Goal: Find specific page/section: Find specific page/section

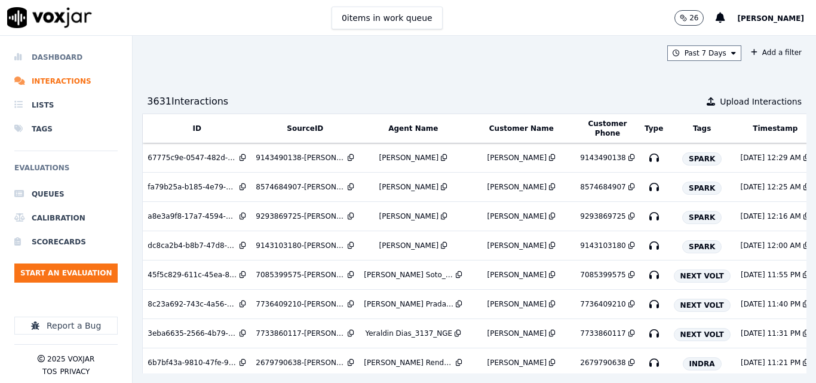
click at [66, 51] on li "Dashboard" at bounding box center [65, 57] width 103 height 24
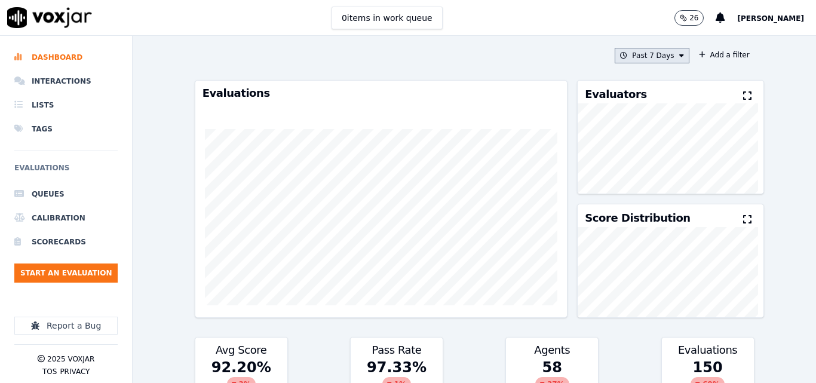
click at [615, 54] on button "Past 7 Days" at bounding box center [652, 56] width 74 height 16
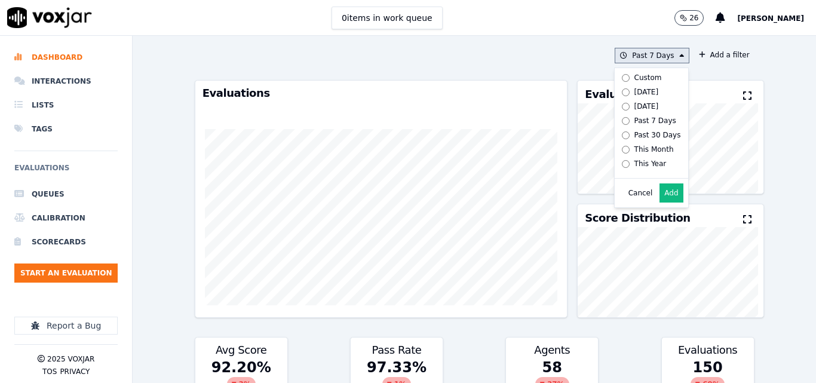
click at [617, 91] on label "[DATE]" at bounding box center [649, 92] width 64 height 14
click at [659, 199] on button "Add" at bounding box center [670, 192] width 23 height 19
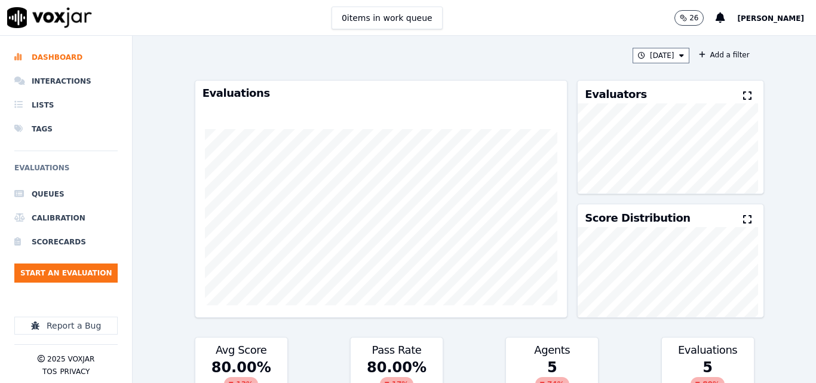
click at [743, 98] on button at bounding box center [749, 96] width 13 height 14
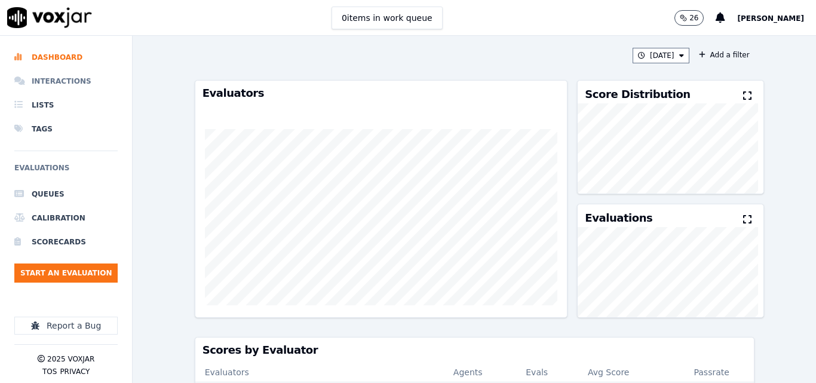
click at [72, 78] on li "Interactions" at bounding box center [65, 81] width 103 height 24
